Goal: Information Seeking & Learning: Learn about a topic

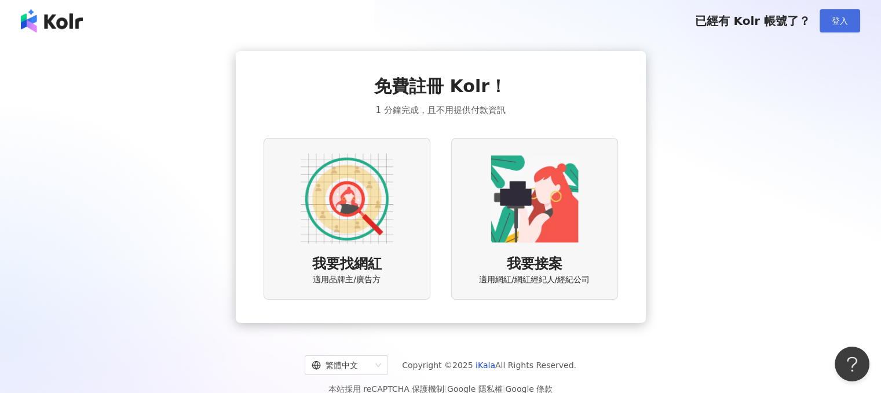
click at [840, 31] on button "登入" at bounding box center [839, 20] width 41 height 23
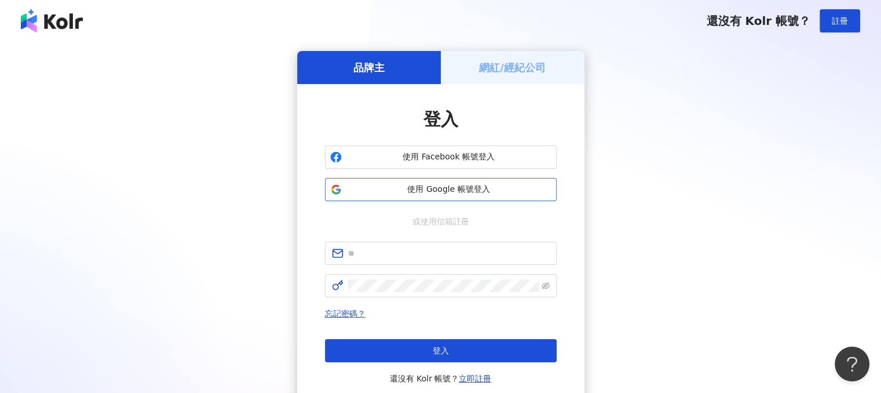
click at [456, 192] on span "使用 Google 帳號登入" at bounding box center [448, 190] width 205 height 12
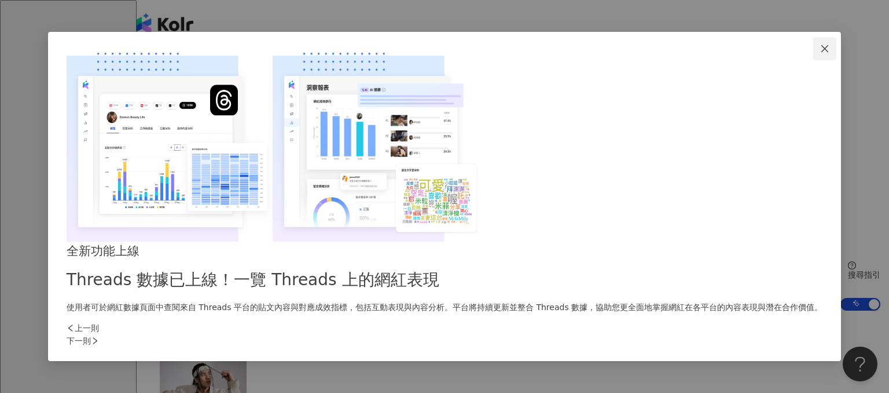
click at [821, 53] on icon "close" at bounding box center [825, 48] width 9 height 9
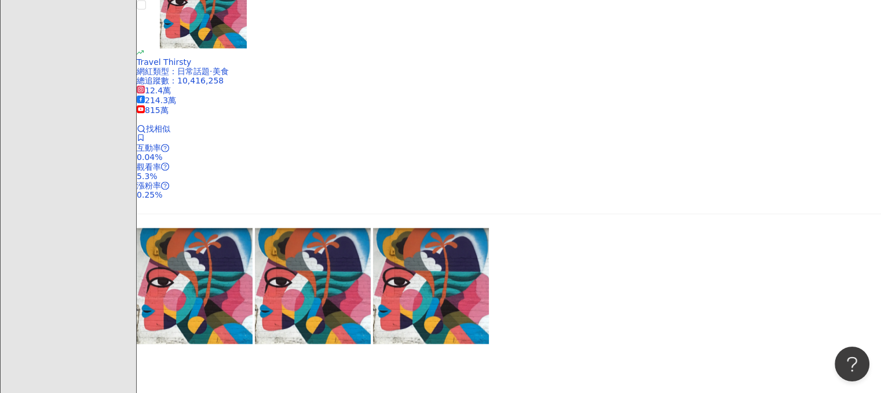
scroll to position [1957, 0]
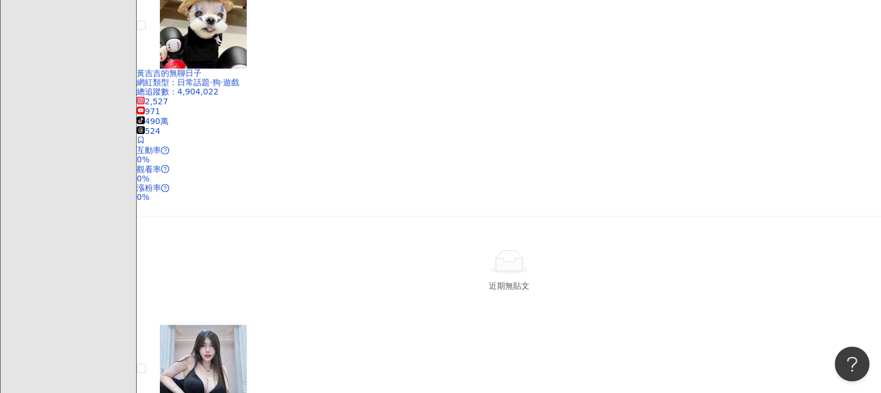
scroll to position [2049, 0]
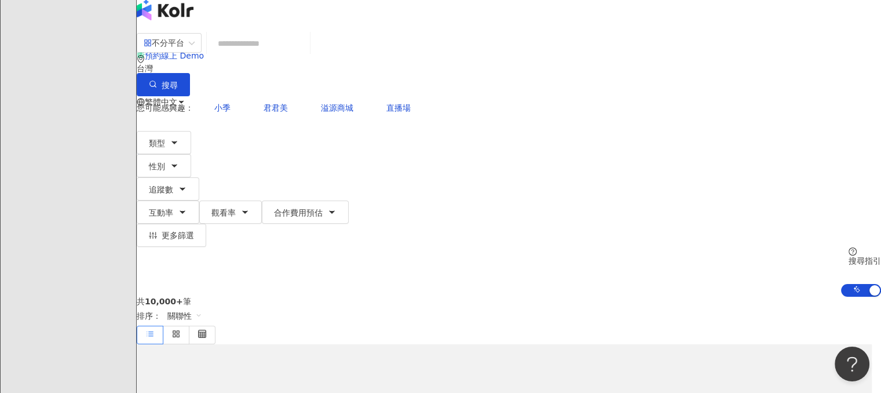
scroll to position [0, 0]
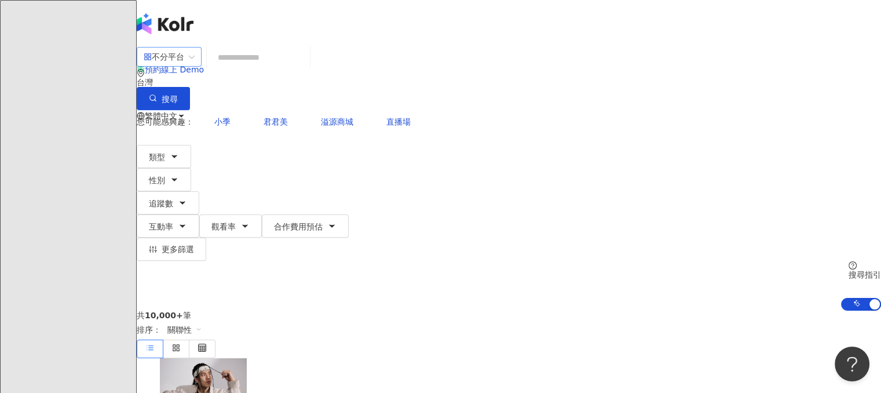
click at [195, 66] on span "不分平台" at bounding box center [169, 56] width 51 height 19
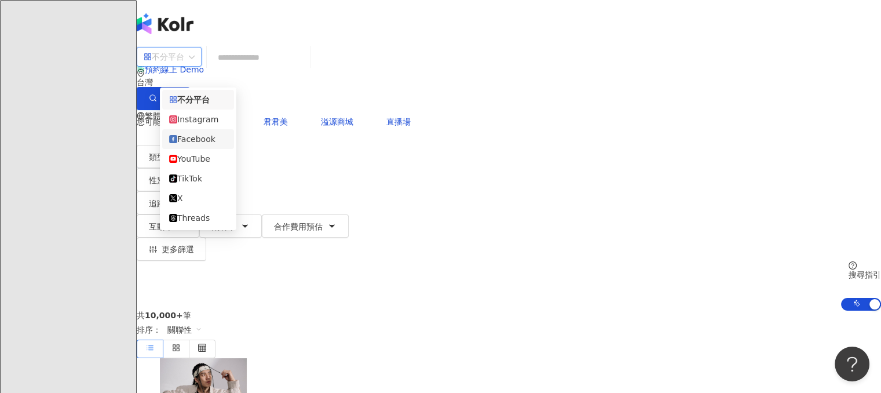
click at [220, 145] on div "Facebook" at bounding box center [198, 139] width 58 height 13
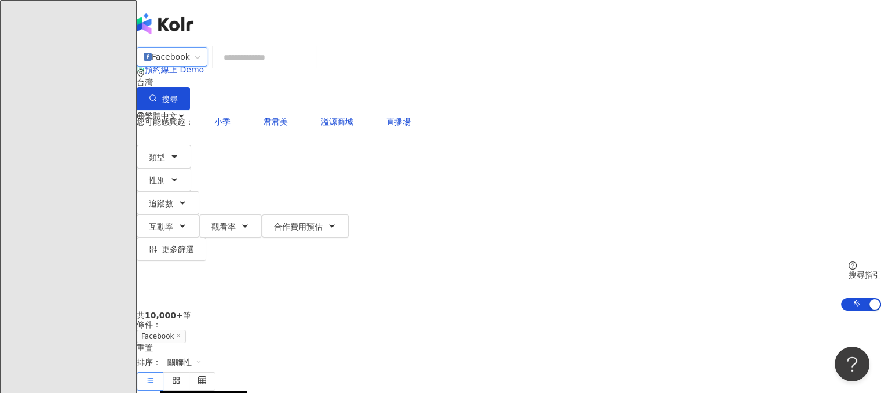
click at [311, 68] on input "search" at bounding box center [264, 57] width 94 height 22
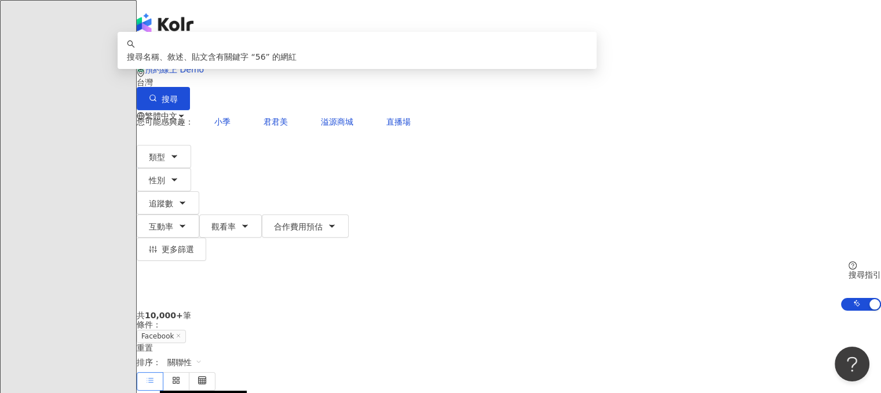
type input "*"
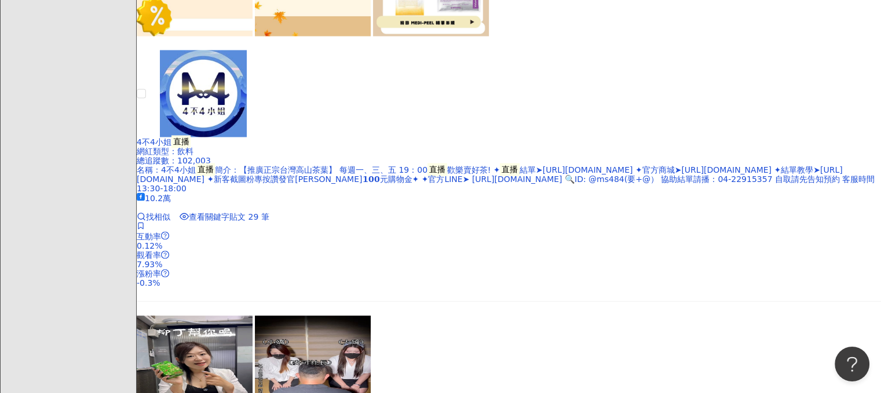
scroll to position [2201, 0]
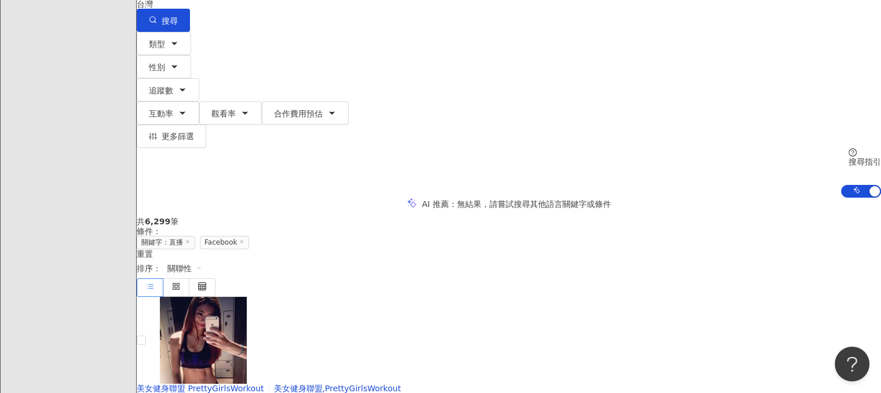
scroll to position [58, 0]
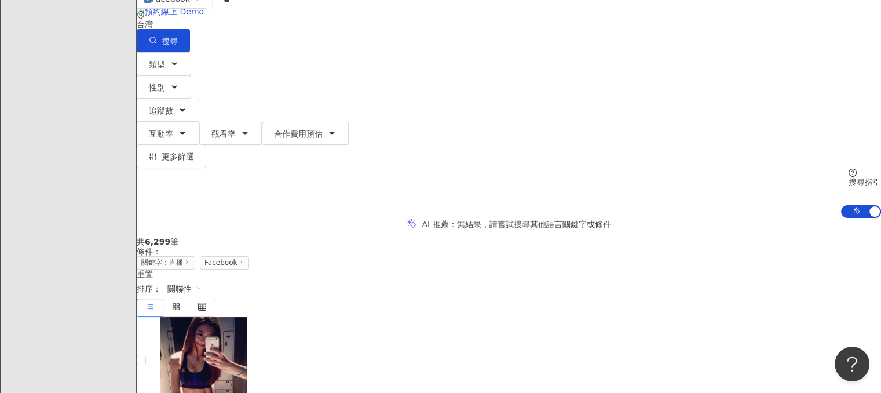
click at [168, 100] on icon at bounding box center [164, 104] width 8 height 8
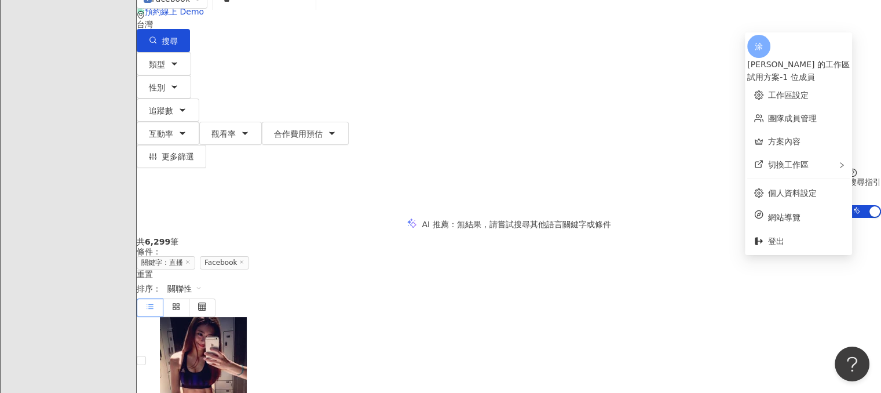
click at [166, 103] on icon at bounding box center [164, 104] width 4 height 2
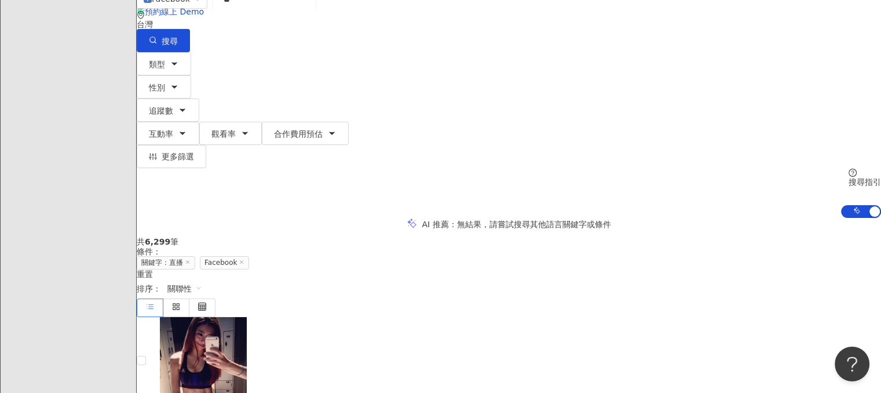
click at [166, 103] on icon at bounding box center [164, 104] width 4 height 2
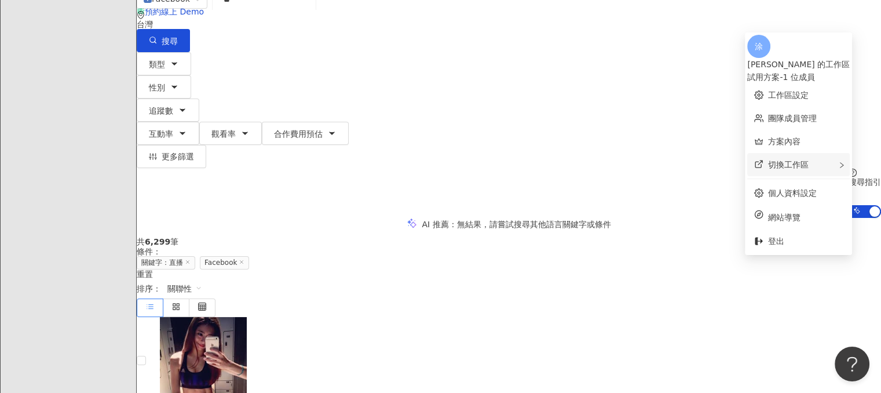
click at [814, 166] on div "切換工作區" at bounding box center [798, 164] width 103 height 23
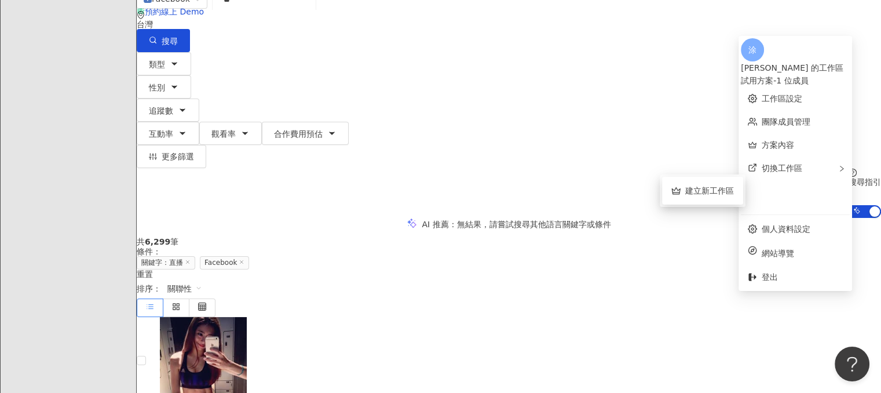
scroll to position [463, 0]
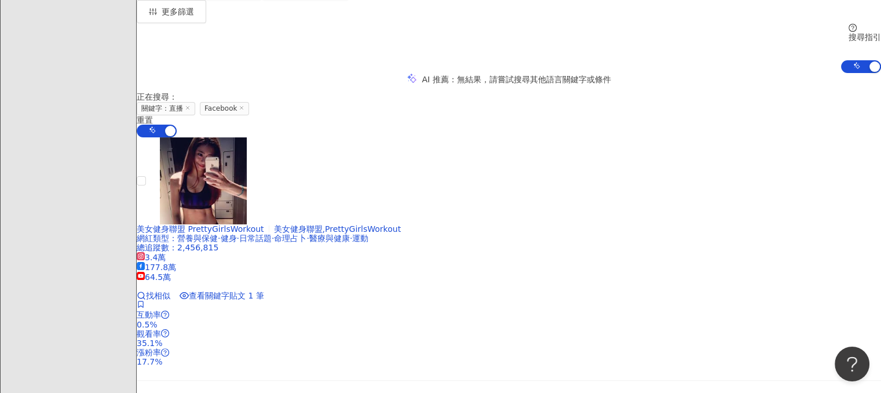
scroll to position [0, 0]
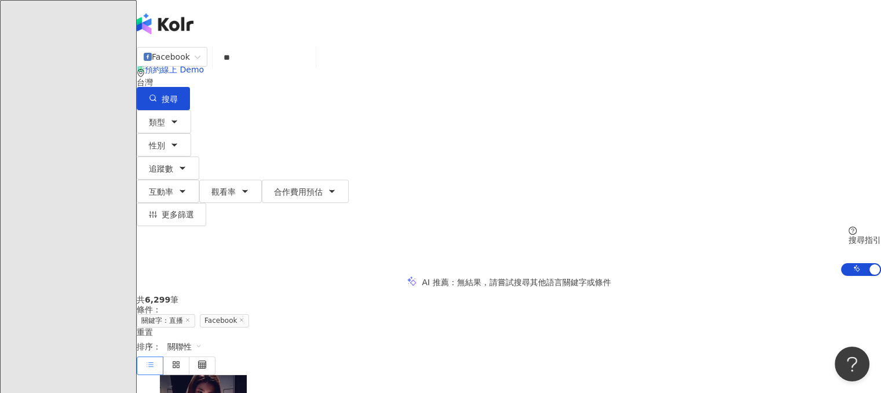
click at [295, 68] on input "**" at bounding box center [264, 57] width 94 height 22
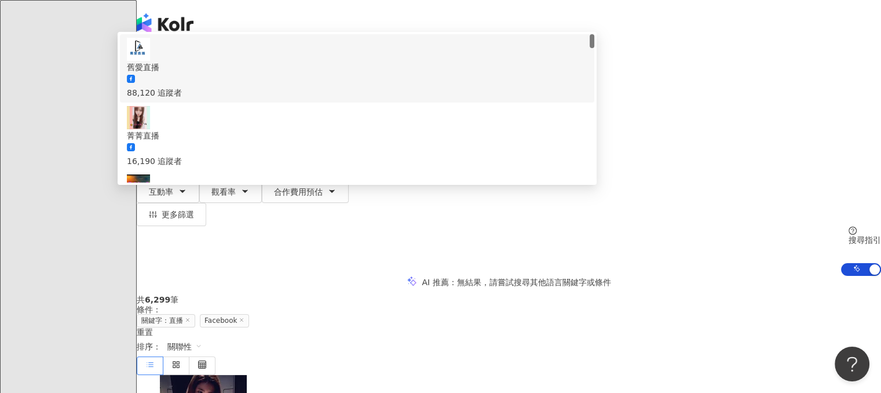
type input "*"
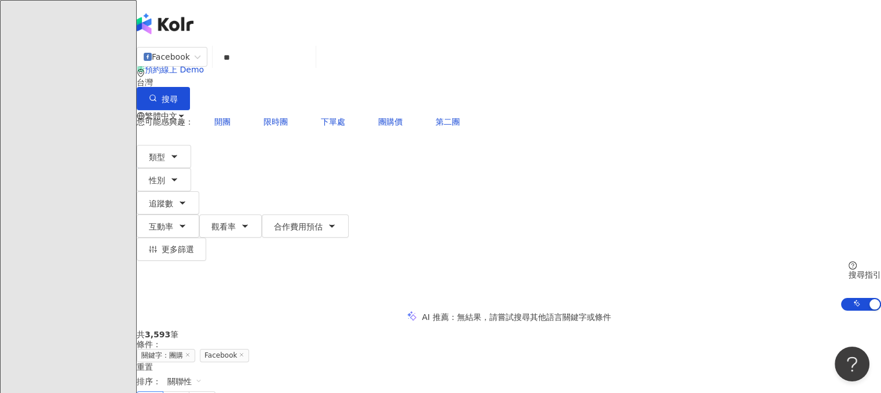
type input "**"
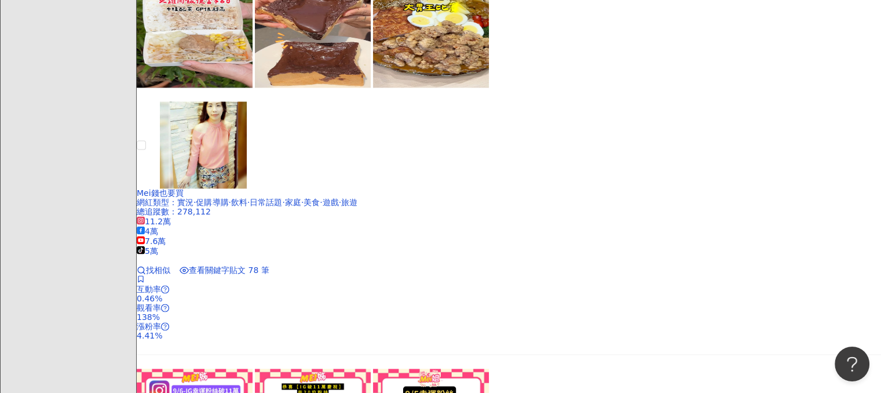
scroll to position [2085, 0]
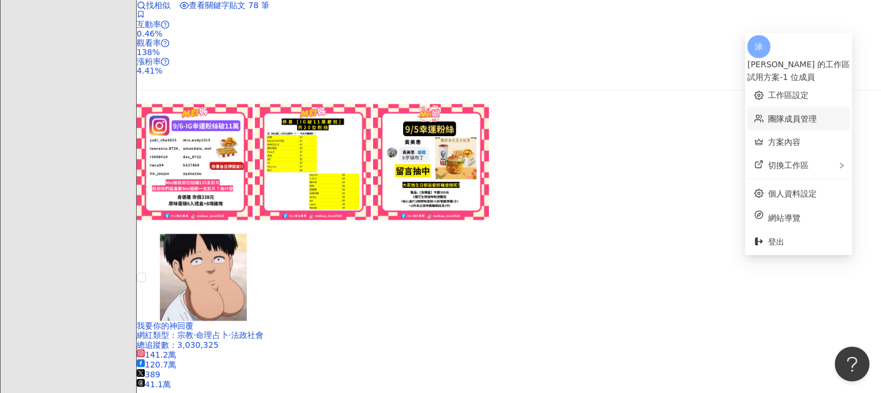
click at [786, 114] on link "團隊成員管理" at bounding box center [792, 118] width 49 height 9
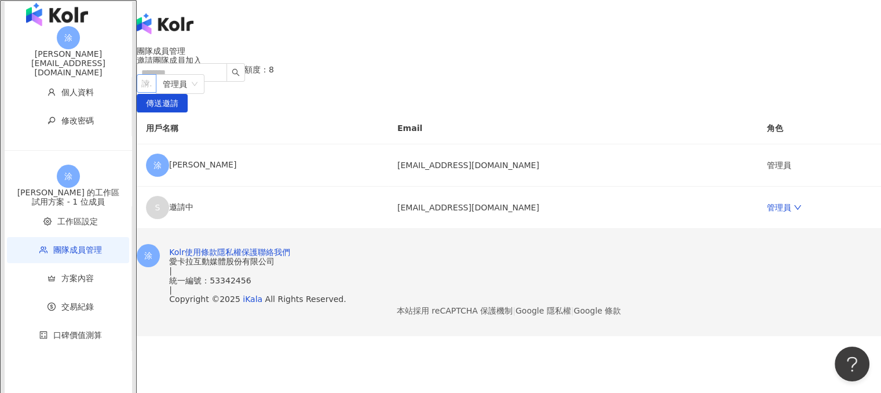
click at [156, 93] on div "請輸入一個或多個電子郵件" at bounding box center [147, 83] width 20 height 19
paste input "**********"
type input "**********"
click at [188, 112] on button "傳送邀請" at bounding box center [162, 103] width 51 height 19
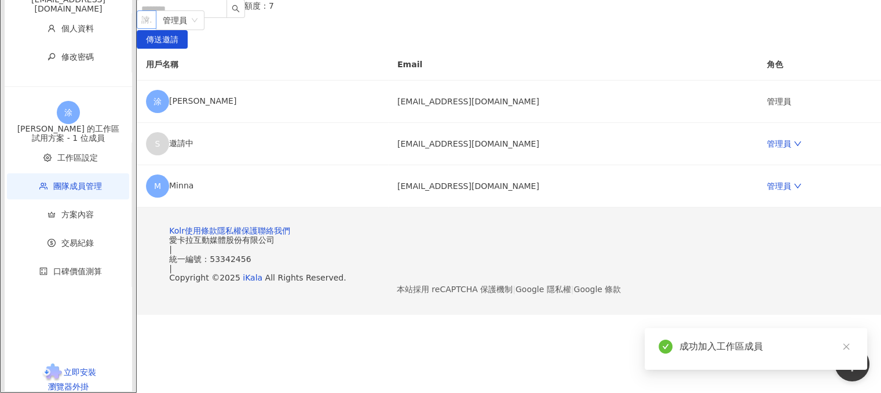
scroll to position [143, 0]
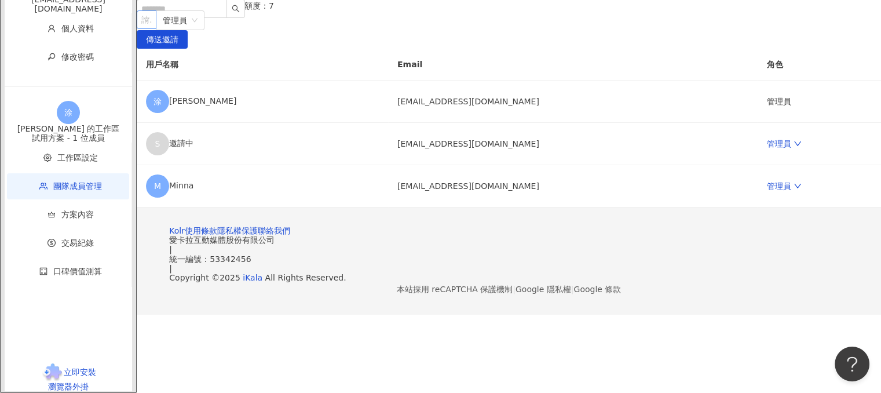
click at [156, 29] on div "請輸入一個或多個電子郵件" at bounding box center [147, 19] width 20 height 19
paste input "**********"
type input "**********"
click at [178, 49] on span "傳送邀請" at bounding box center [162, 40] width 32 height 19
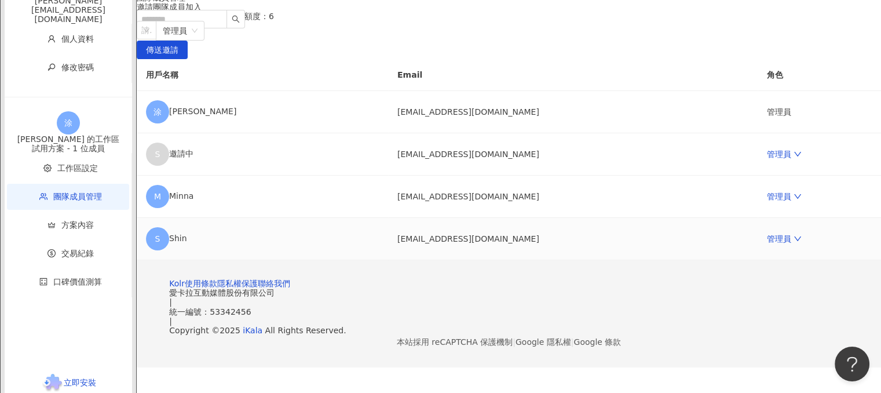
scroll to position [0, 0]
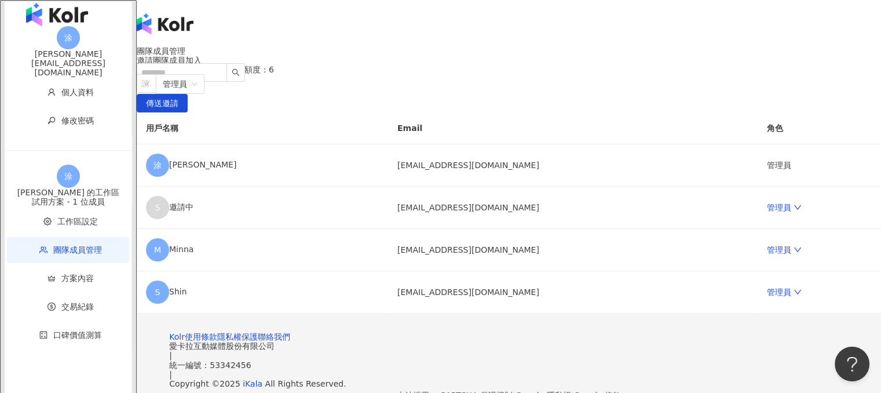
click at [39, 26] on img "button" at bounding box center [57, 14] width 62 height 23
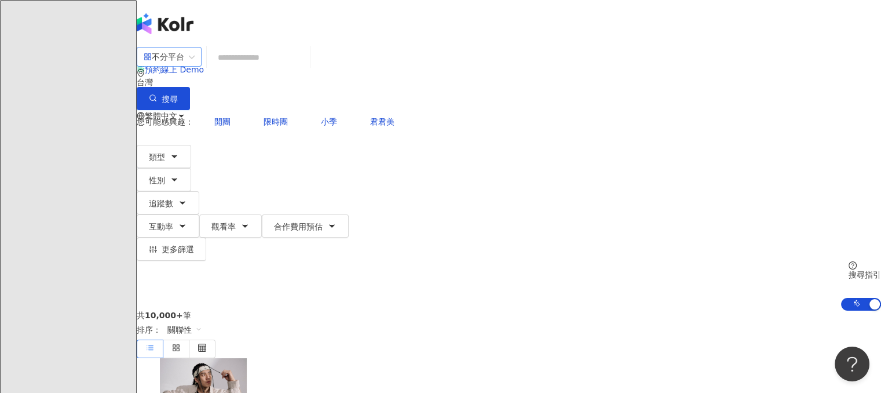
click at [184, 66] on div "不分平台" at bounding box center [164, 56] width 41 height 19
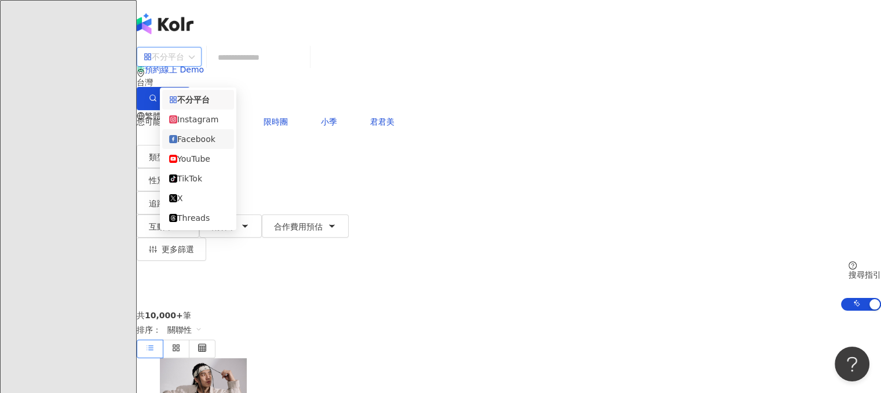
click at [210, 145] on div "Facebook" at bounding box center [198, 139] width 58 height 13
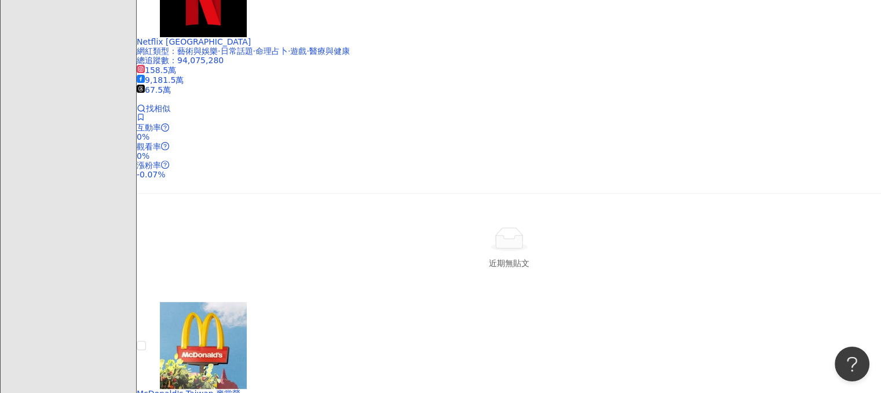
scroll to position [404, 0]
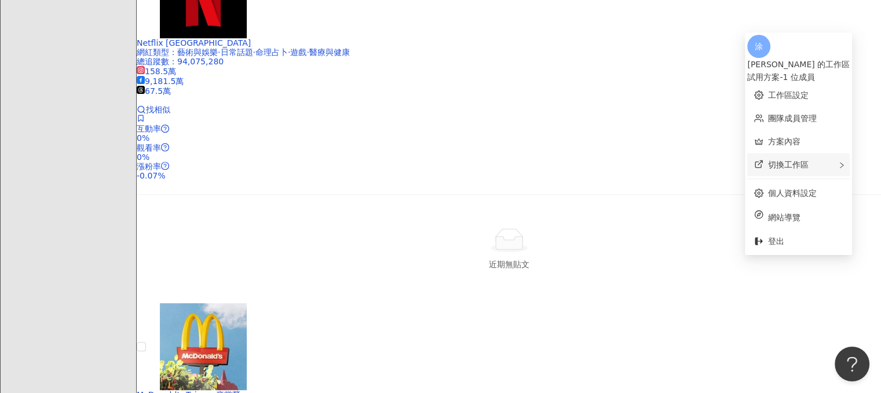
click at [839, 162] on icon "right" at bounding box center [841, 165] width 7 height 7
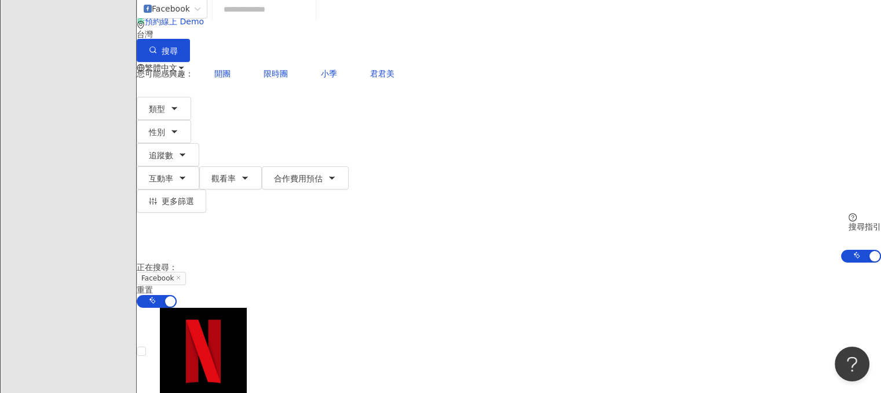
scroll to position [0, 0]
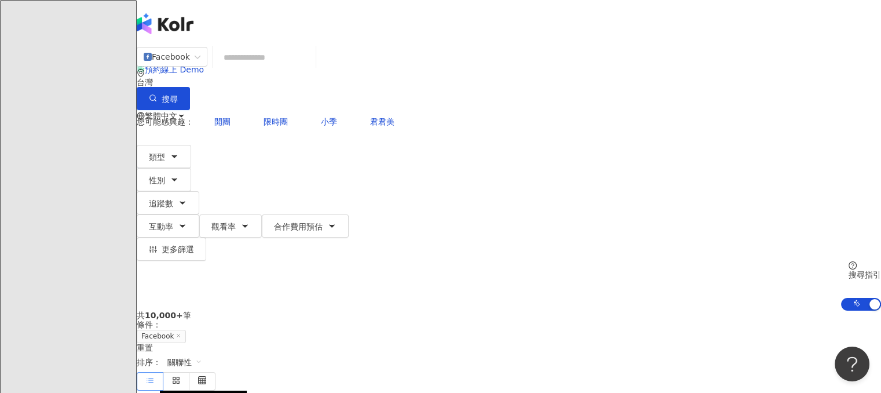
click at [296, 68] on input "search" at bounding box center [264, 57] width 94 height 22
type input "*"
type input "**"
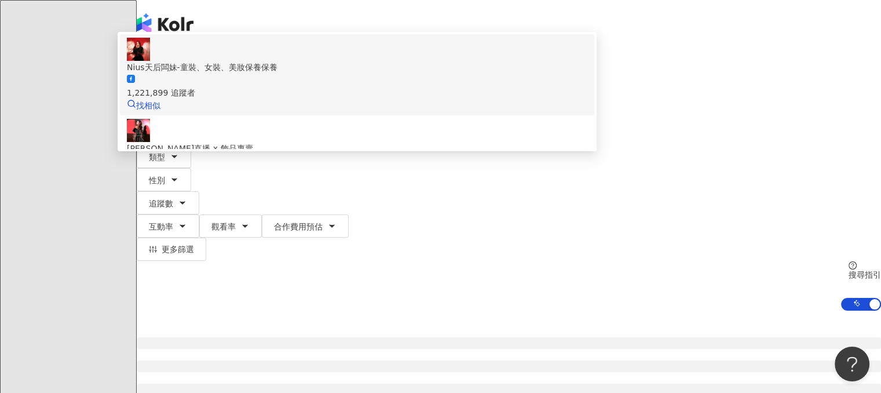
click at [389, 74] on div "Nius天后闆妹-童裝、女裝、美妝保養保養" at bounding box center [357, 67] width 460 height 13
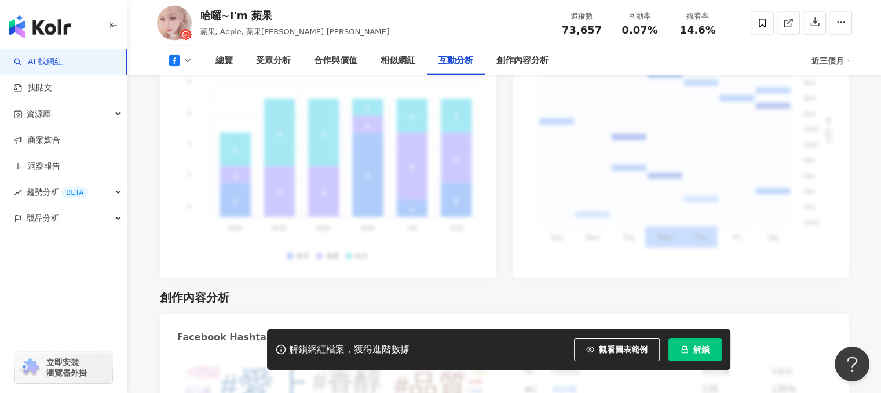
scroll to position [2444, 0]
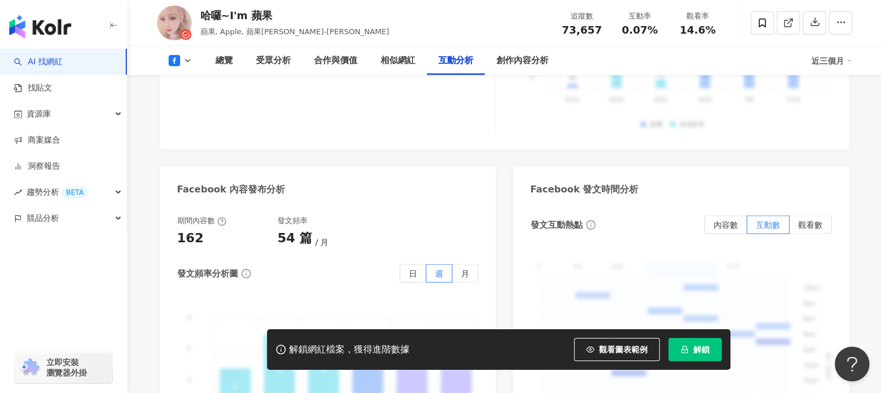
click at [58, 29] on img "button" at bounding box center [40, 26] width 62 height 23
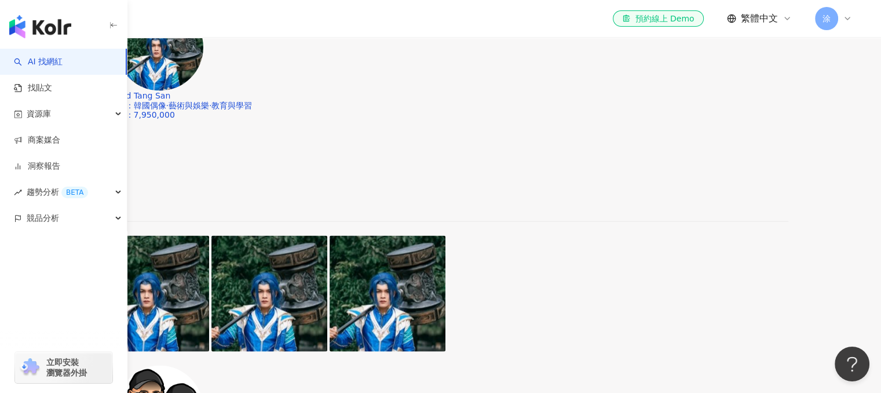
scroll to position [2189, 0]
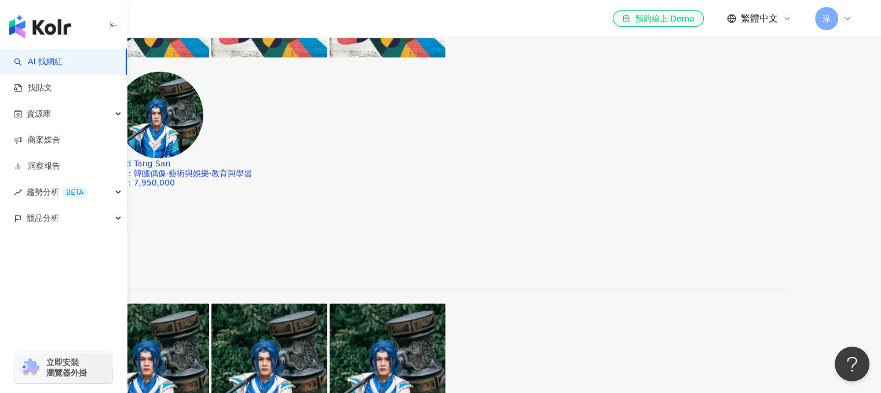
click at [850, 20] on icon at bounding box center [847, 18] width 9 height 9
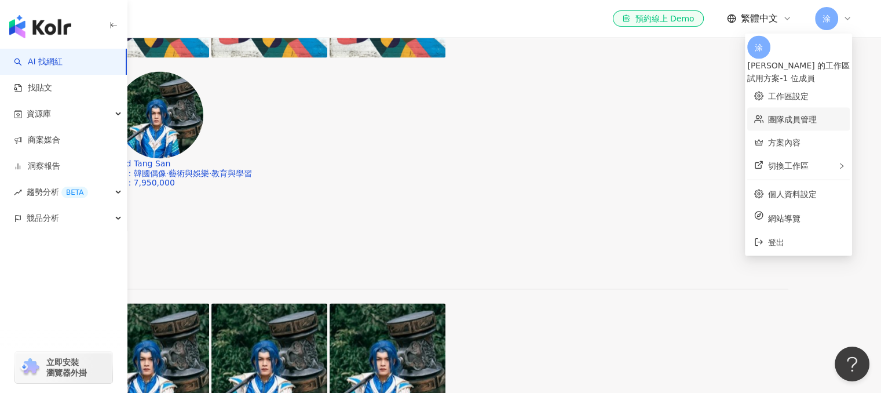
click at [803, 114] on link "團隊成員管理" at bounding box center [792, 118] width 49 height 9
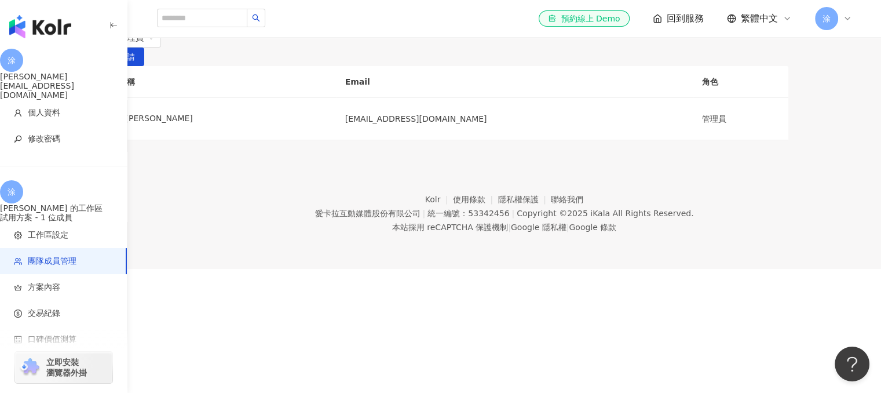
click at [98, 42] on div at bounding box center [97, 37] width 3 height 9
paste input "**********"
type input "**********"
click at [135, 67] on span "傳送邀請" at bounding box center [119, 57] width 32 height 19
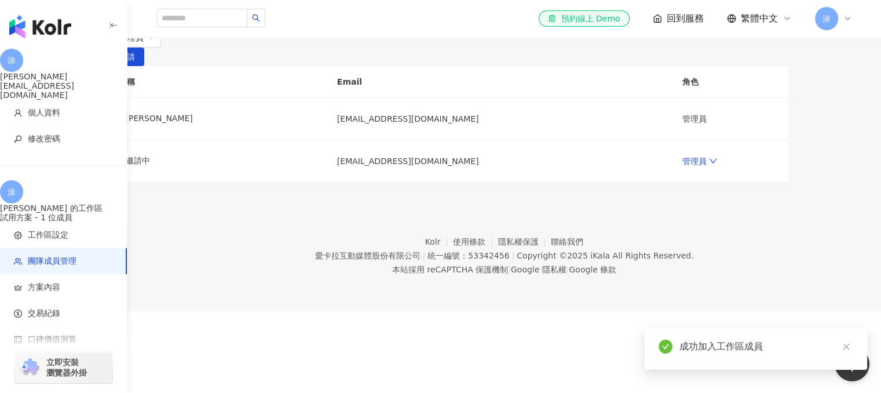
click at [98, 42] on div at bounding box center [97, 37] width 3 height 9
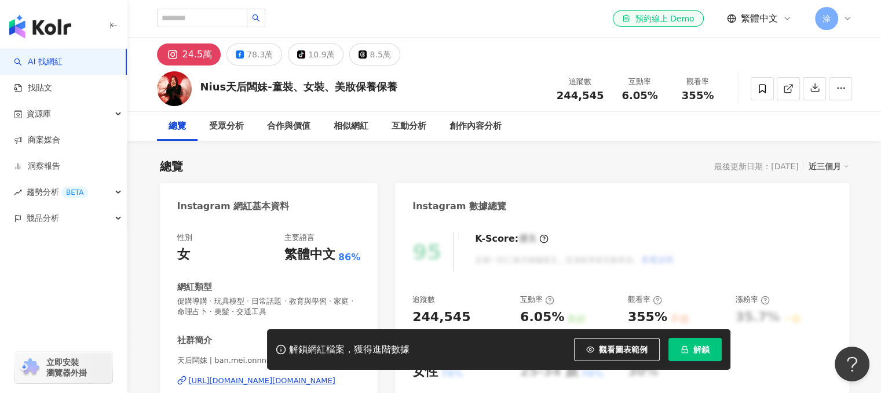
click at [529, 28] on div "el-icon-cs 預約線上 Demo 繁體中文 涂" at bounding box center [504, 18] width 695 height 37
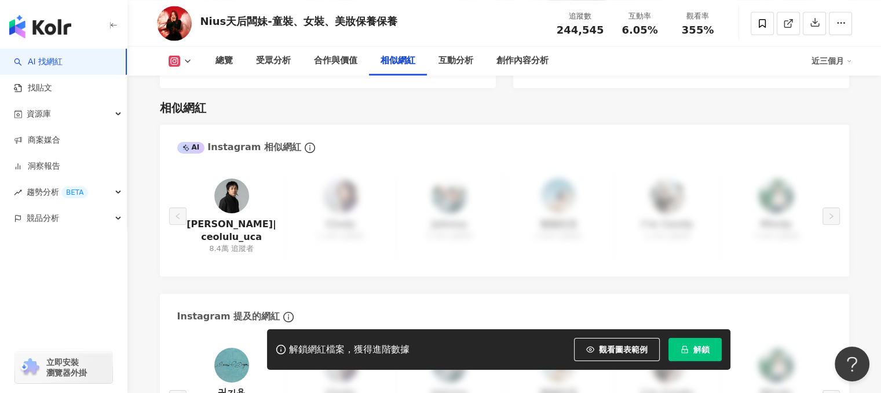
scroll to position [1911, 0]
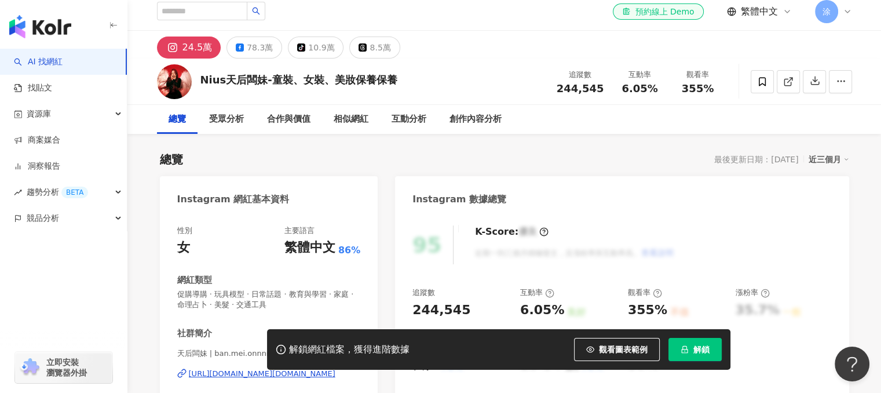
scroll to position [0, 0]
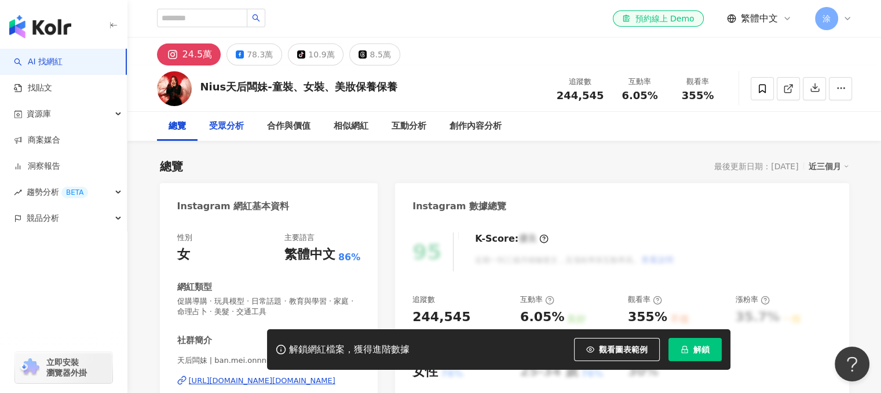
click at [219, 131] on div "受眾分析" at bounding box center [226, 126] width 35 height 14
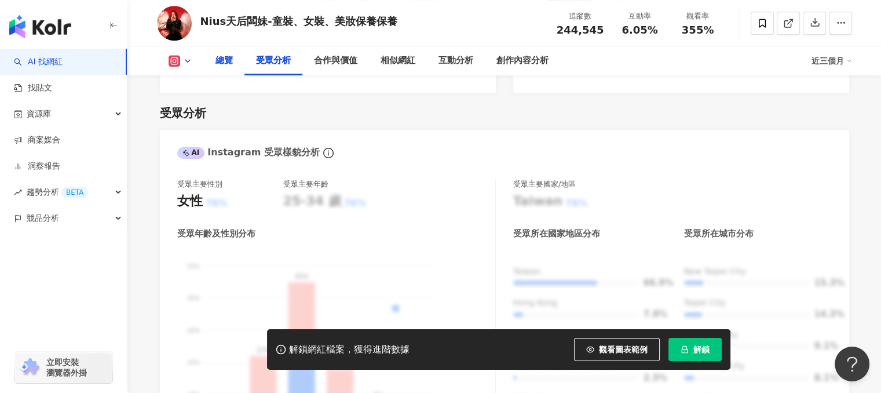
click at [224, 67] on div "總覽" at bounding box center [223, 61] width 17 height 14
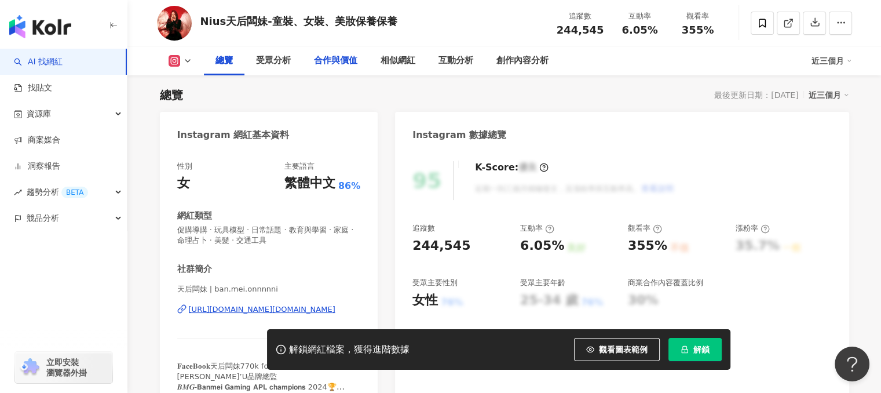
click at [323, 63] on div "合作與價值" at bounding box center [335, 61] width 43 height 14
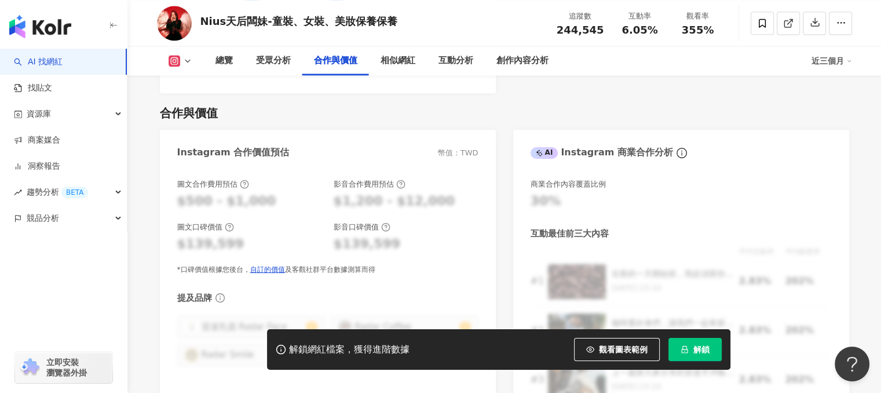
click at [42, 27] on img "button" at bounding box center [40, 26] width 62 height 23
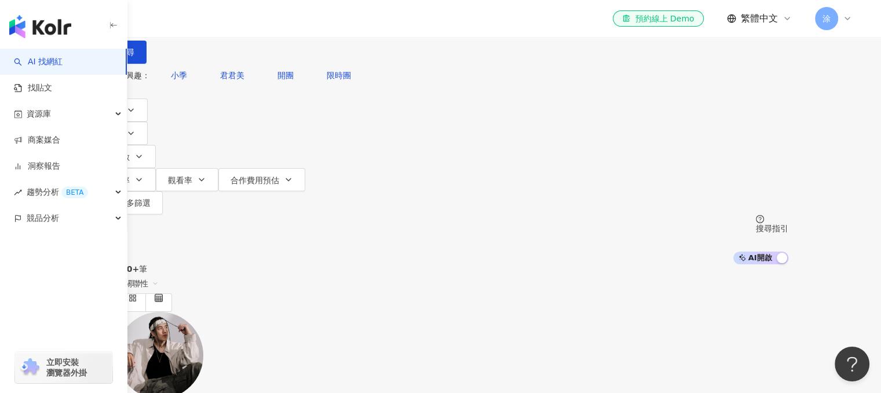
click at [60, 32] on img "button" at bounding box center [40, 26] width 62 height 23
